Goal: Navigation & Orientation: Find specific page/section

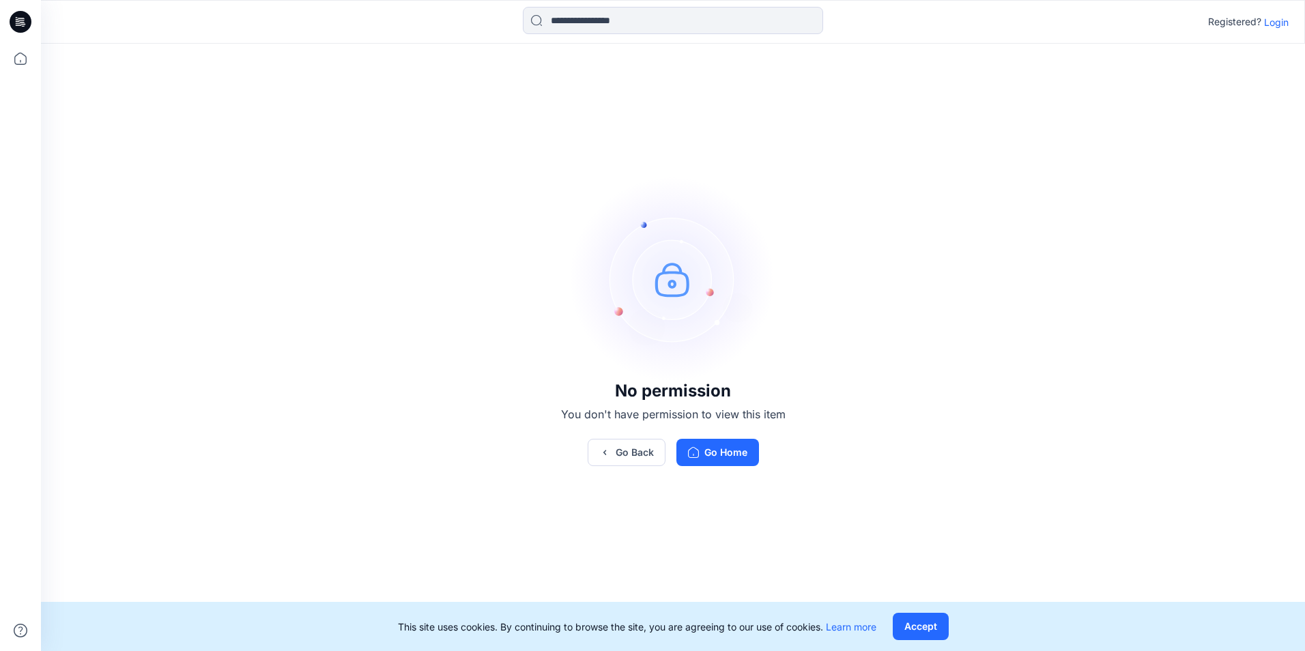
drag, startPoint x: 930, startPoint y: 625, endPoint x: 887, endPoint y: 602, distance: 48.3
click at [927, 627] on button "Accept" at bounding box center [921, 626] width 56 height 27
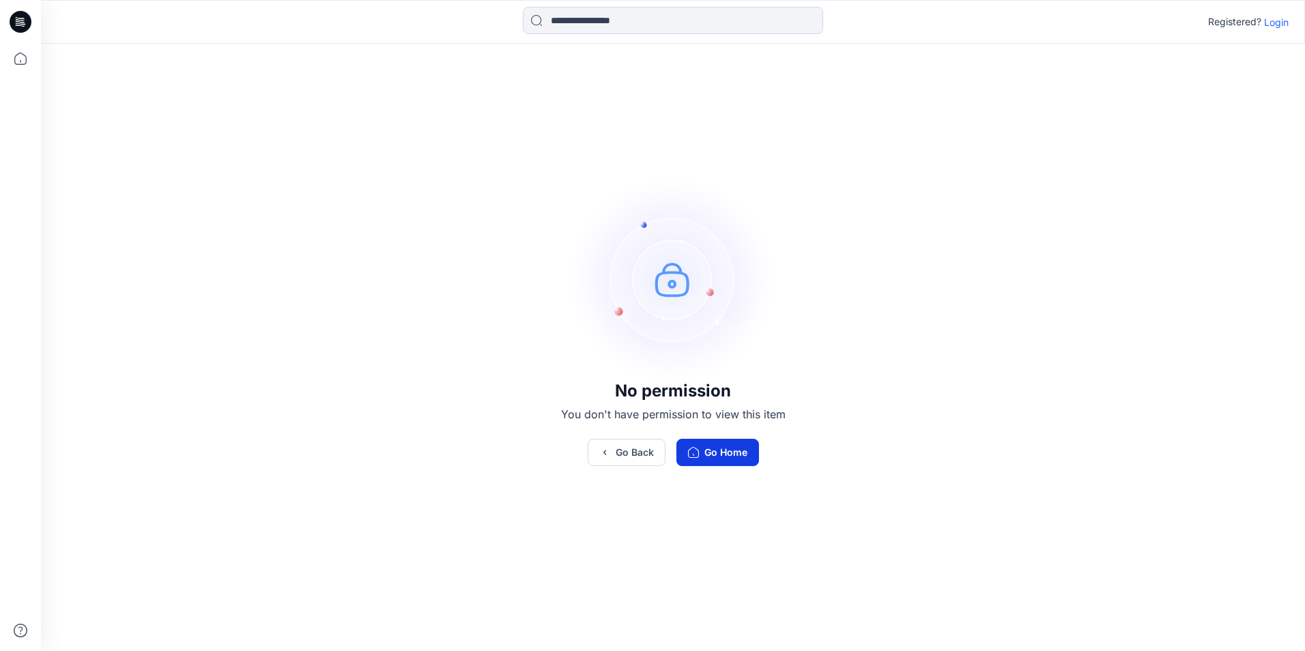
click at [725, 445] on button "Go Home" at bounding box center [717, 452] width 83 height 27
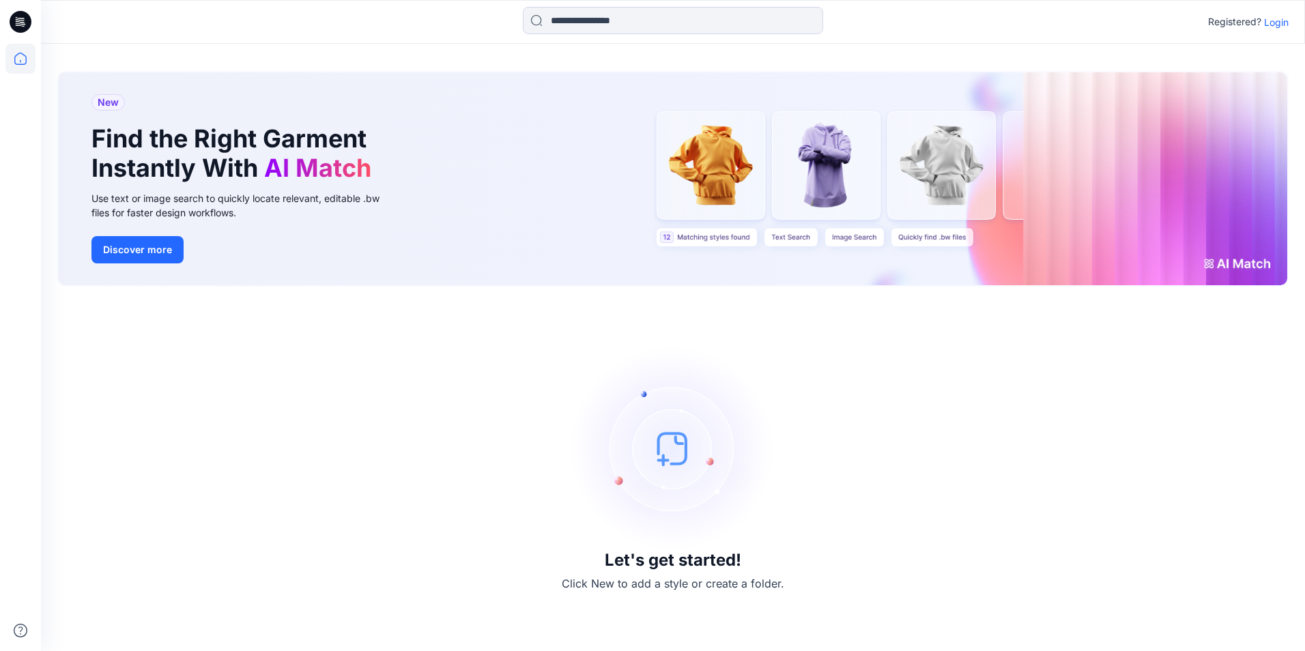
click at [1271, 20] on p "Login" at bounding box center [1276, 22] width 25 height 14
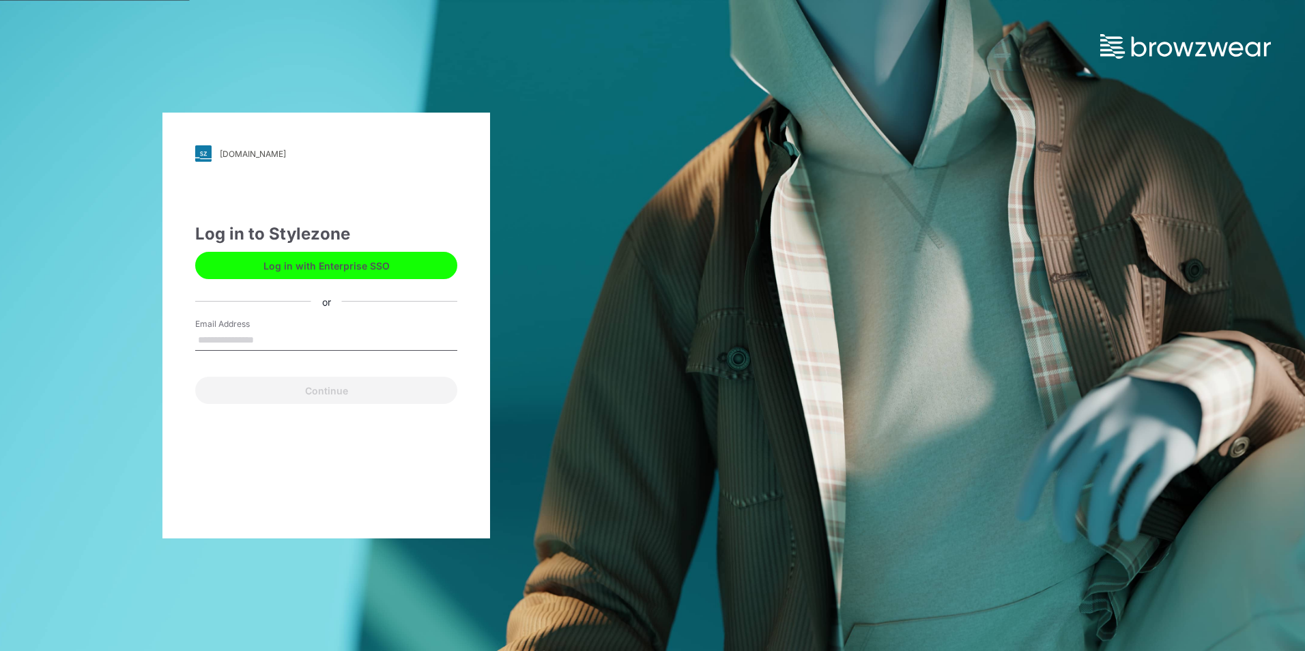
click at [218, 339] on input "Email Address" at bounding box center [326, 340] width 262 height 20
type input "**********"
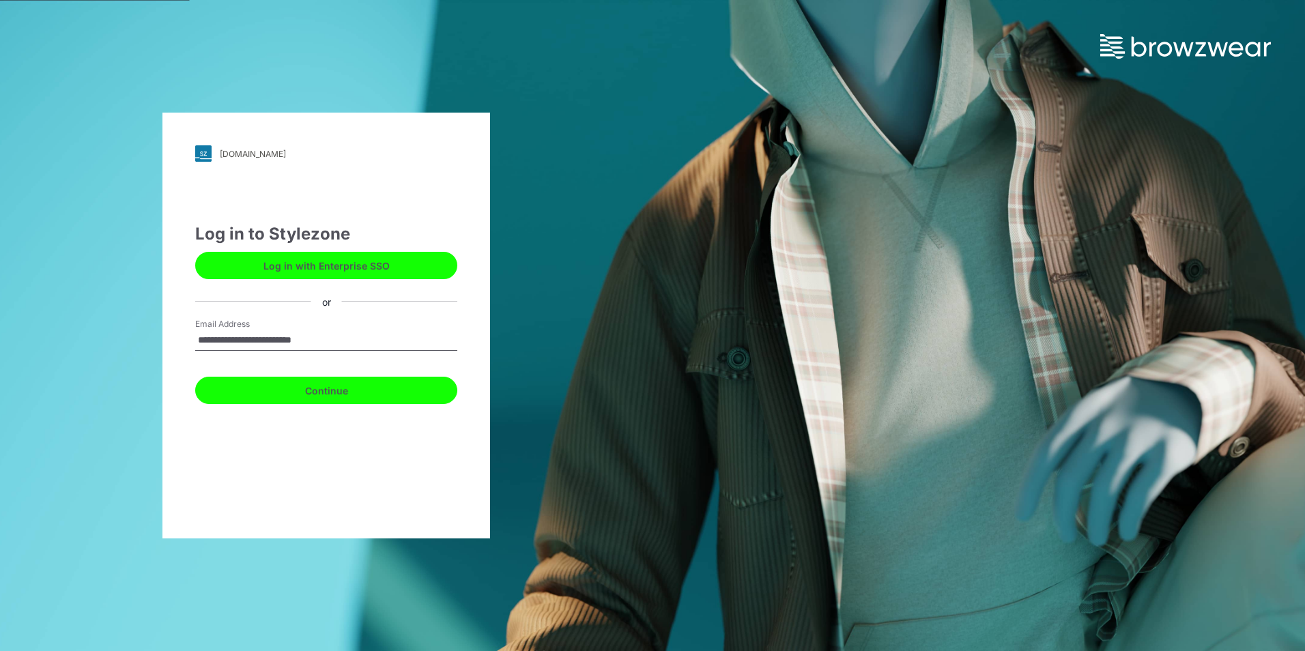
click at [313, 392] on button "Continue" at bounding box center [326, 390] width 262 height 27
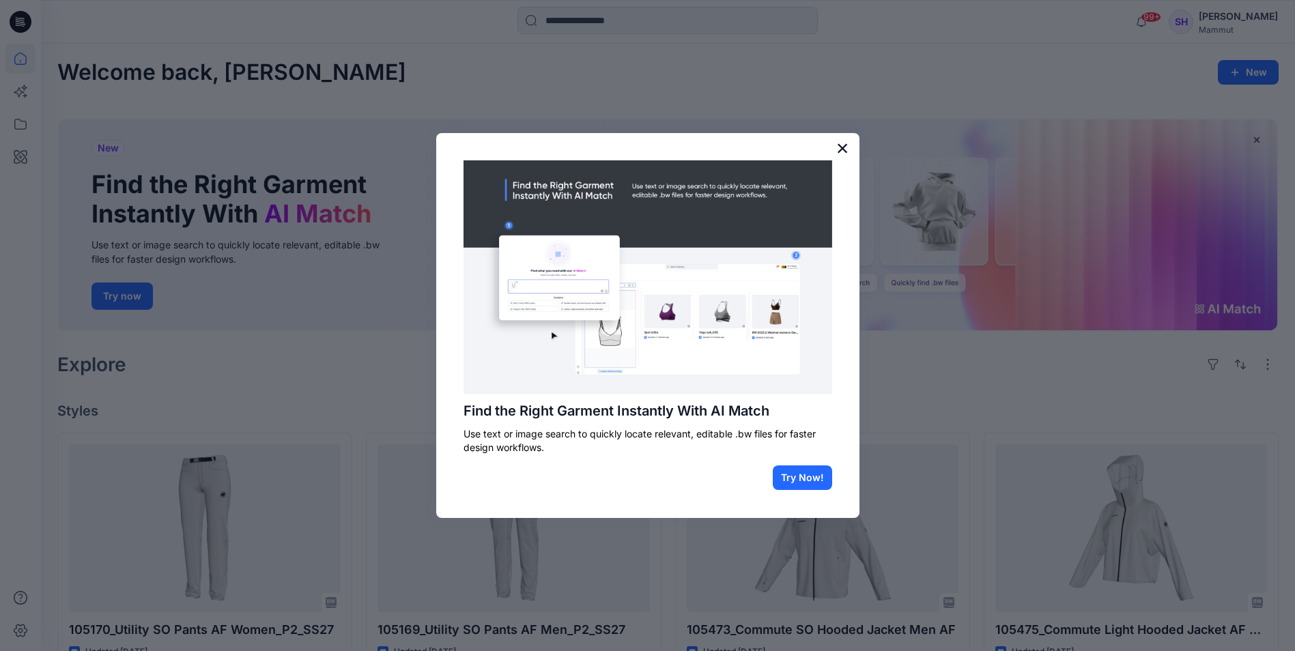
click at [841, 148] on button "×" at bounding box center [842, 148] width 13 height 22
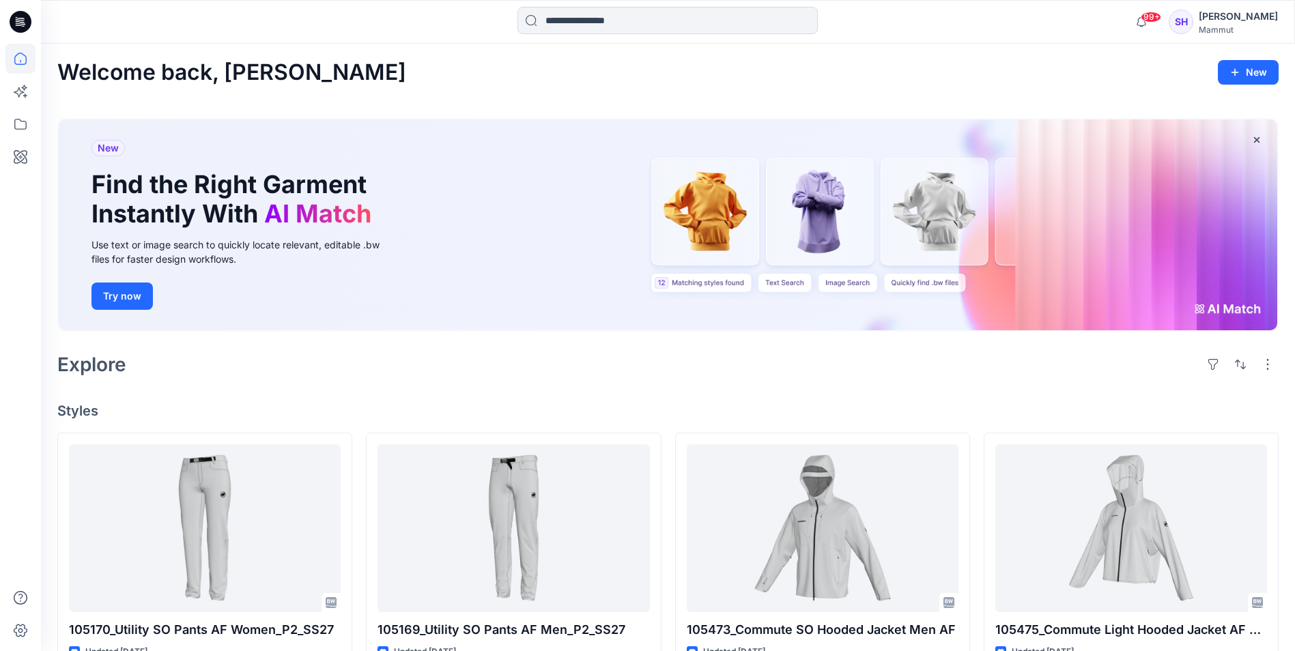
click at [17, 14] on icon at bounding box center [21, 22] width 22 height 22
click at [22, 57] on icon at bounding box center [20, 59] width 30 height 30
click at [19, 119] on icon at bounding box center [20, 124] width 30 height 30
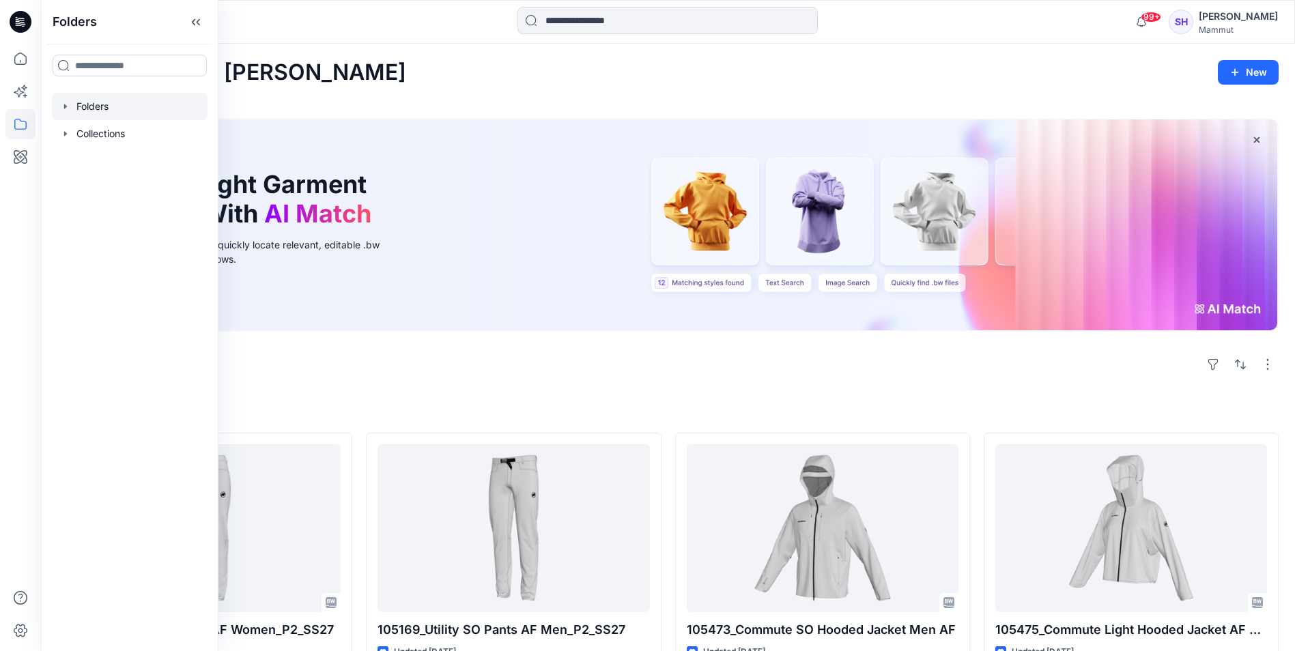
click at [100, 100] on div at bounding box center [130, 106] width 156 height 27
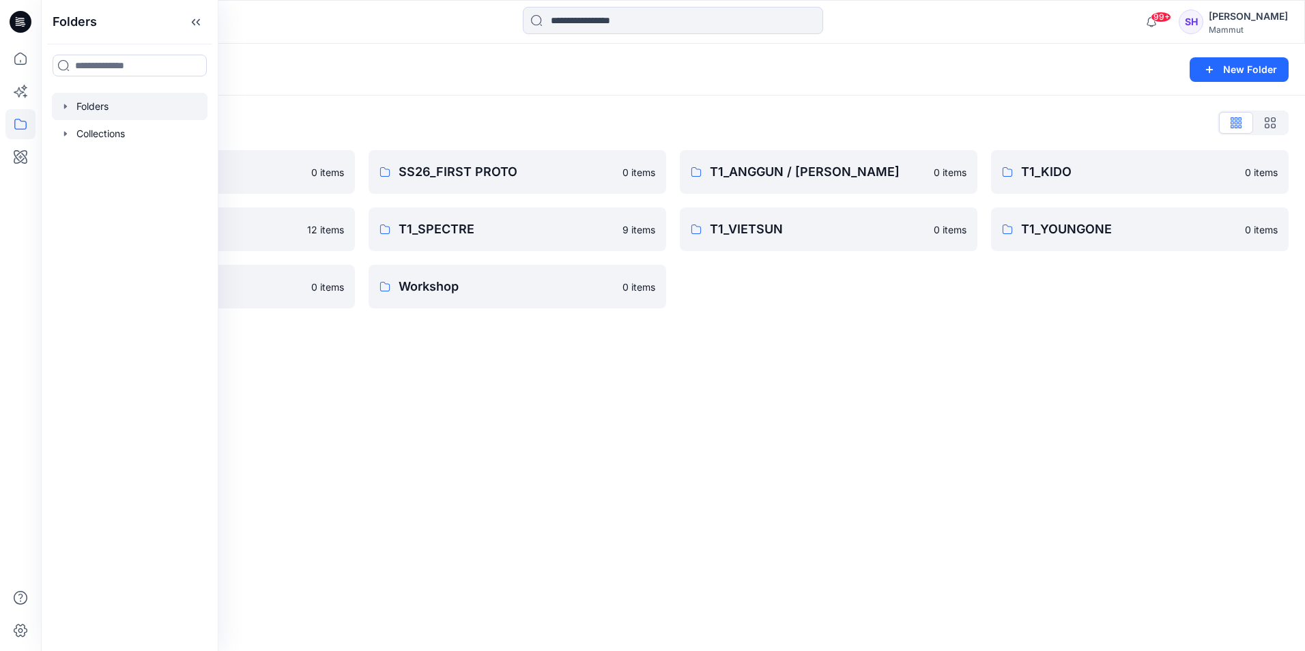
click at [464, 425] on div "Folders New Folder Folders List Corporate 0 items T1_SLN 12 items Winter 23/24 …" at bounding box center [673, 347] width 1264 height 607
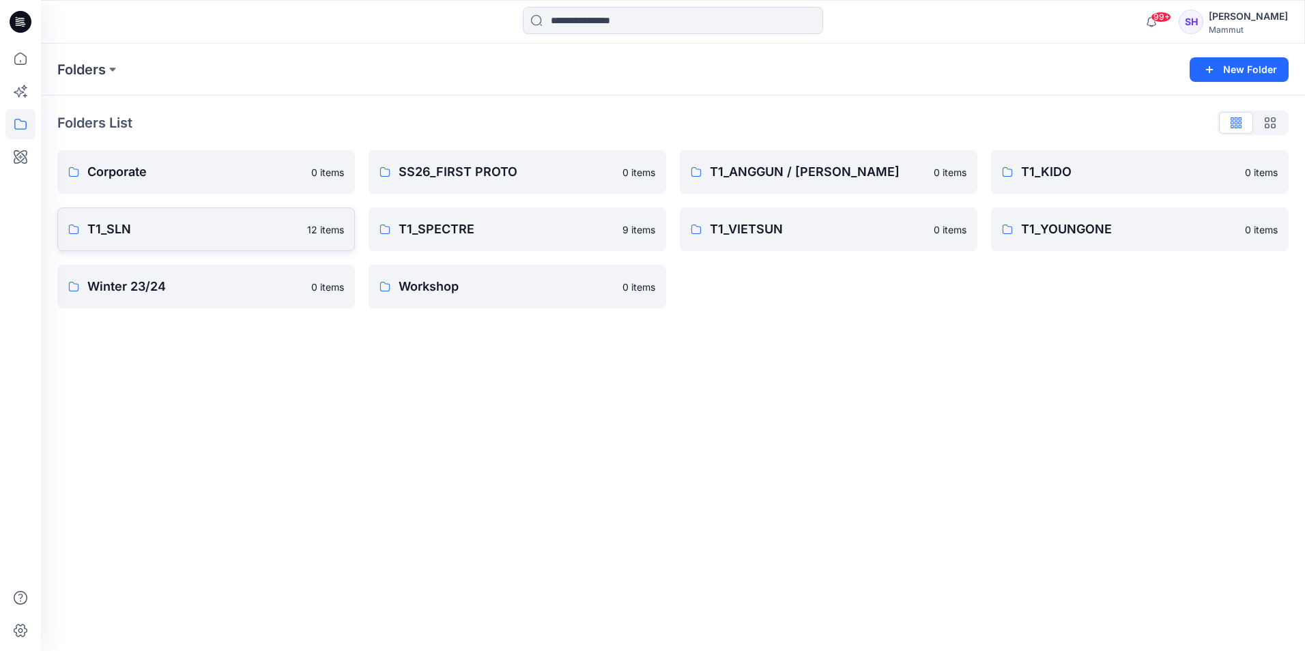
click at [128, 222] on p "T1_SLN" at bounding box center [193, 229] width 212 height 19
